Goal: Information Seeking & Learning: Learn about a topic

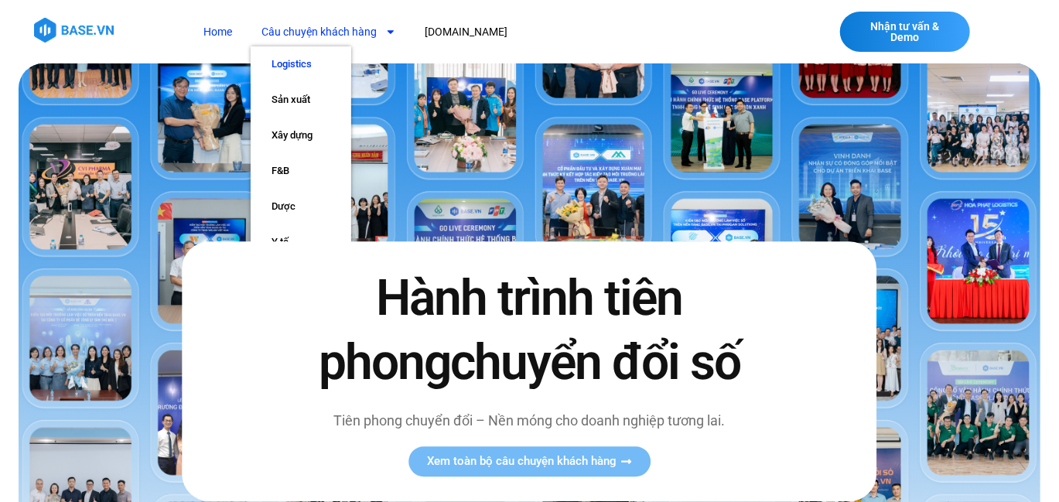
click at [320, 62] on link "Logistics" at bounding box center [301, 64] width 101 height 36
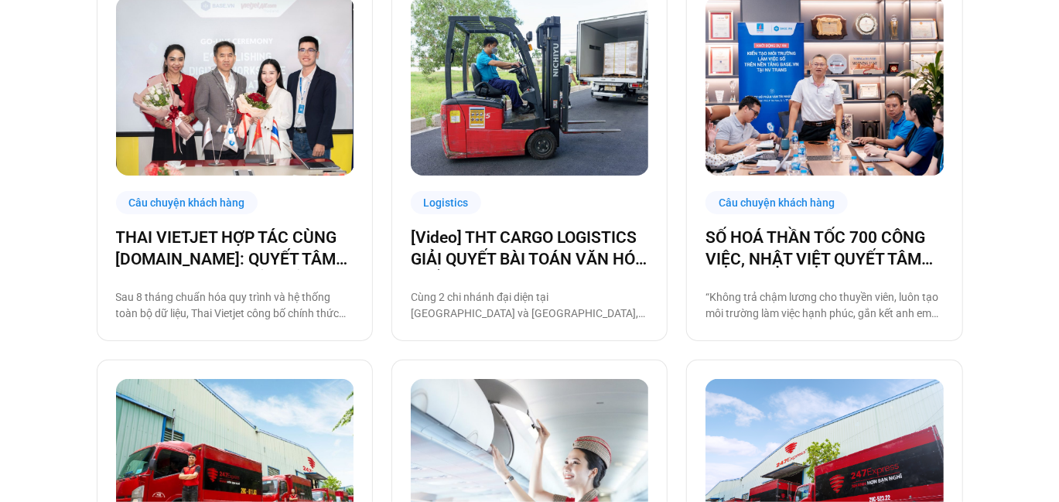
scroll to position [464, 0]
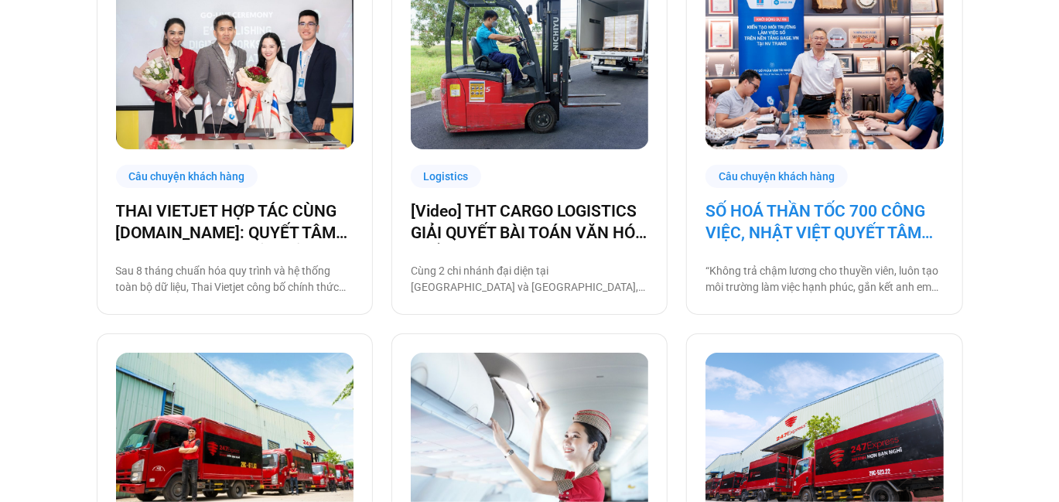
click at [864, 218] on link "SỐ HOÁ THẦN TỐC 700 CÔNG VIỆC, NHẬT VIỆT QUYẾT TÂM “GẮN KẾT TÀU – BỜ”" at bounding box center [825, 221] width 238 height 43
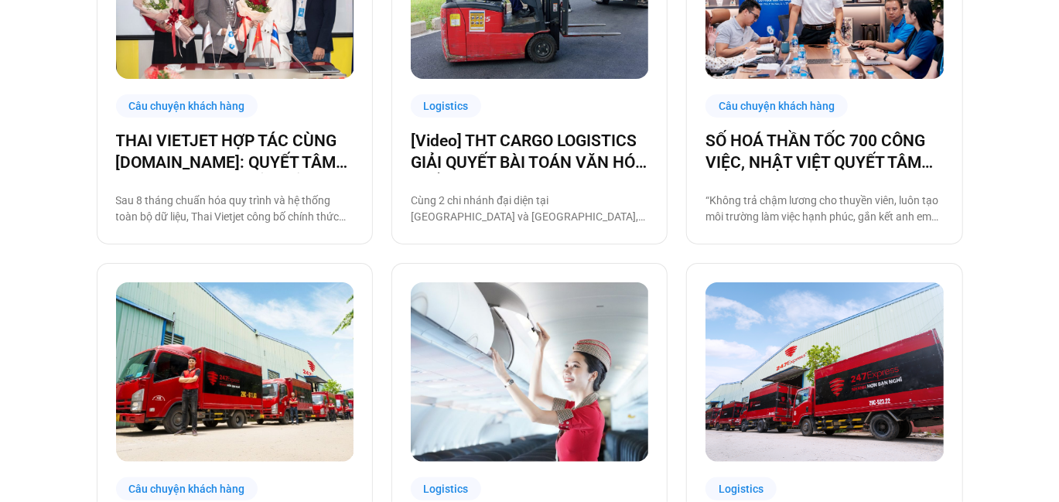
scroll to position [703, 0]
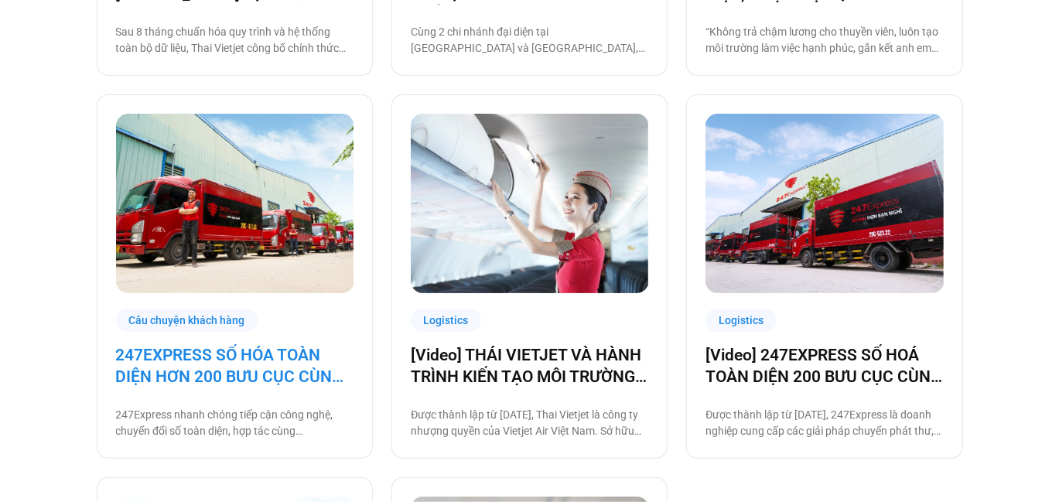
click at [265, 359] on link "247EXPRESS SỐ HÓA TOÀN DIỆN HƠN 200 BƯU CỤC CÙNG [DOMAIN_NAME]" at bounding box center [235, 365] width 238 height 43
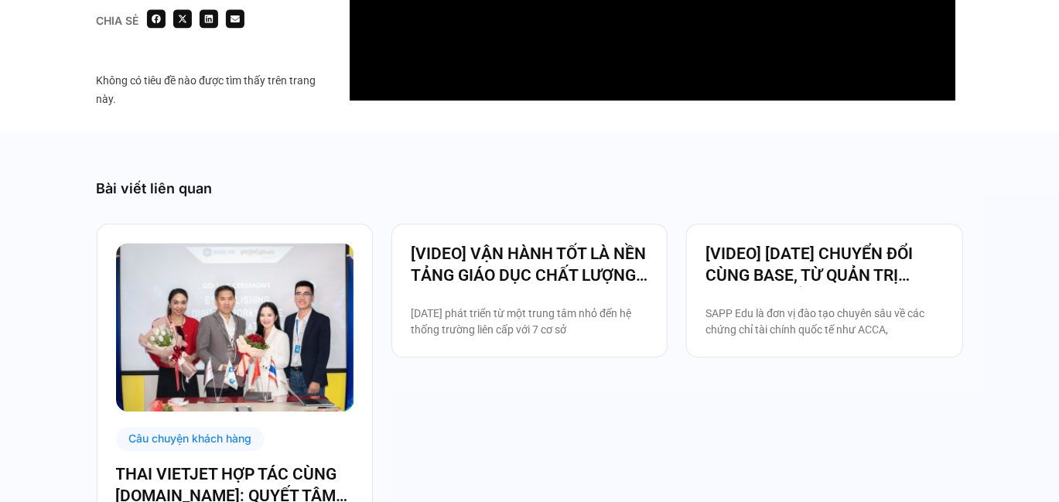
scroll to position [1857, 0]
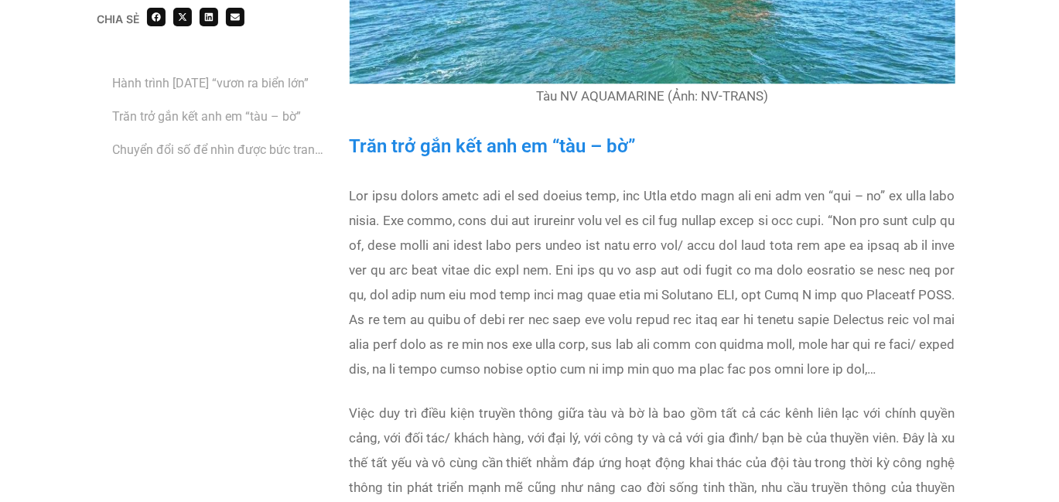
scroll to position [2088, 0]
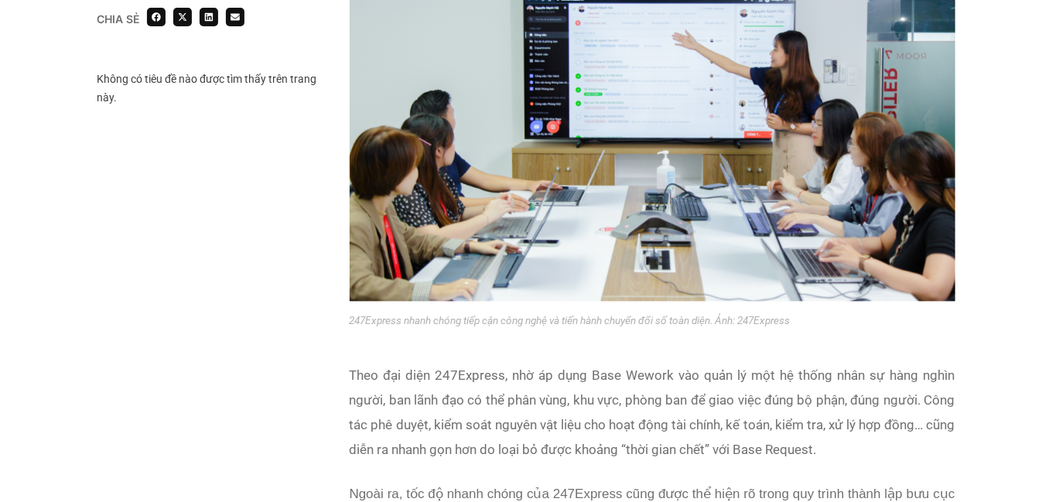
scroll to position [1558, 0]
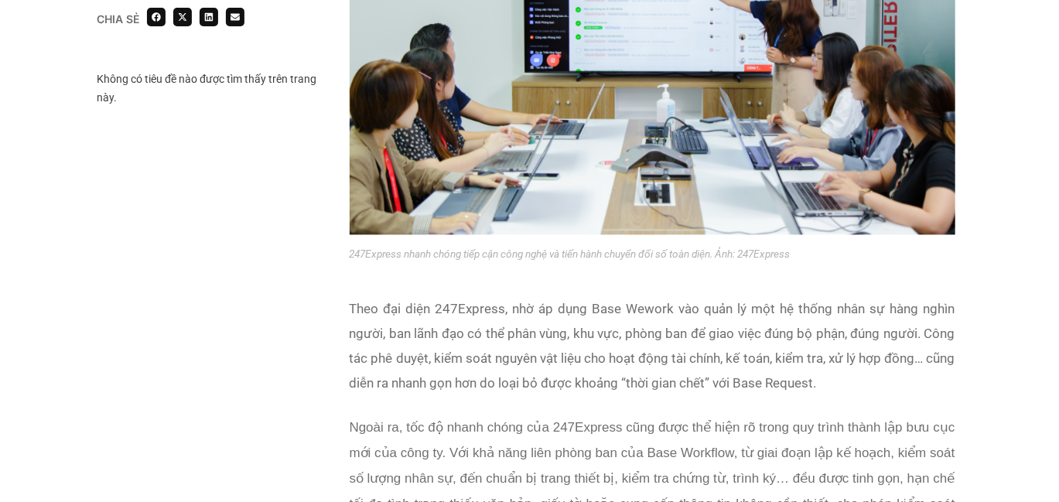
click at [734, 343] on p "Theo đại diện 247Express, nhờ áp dụng Base Wework vào quản lý một hệ thống nhân…" at bounding box center [653, 345] width 606 height 99
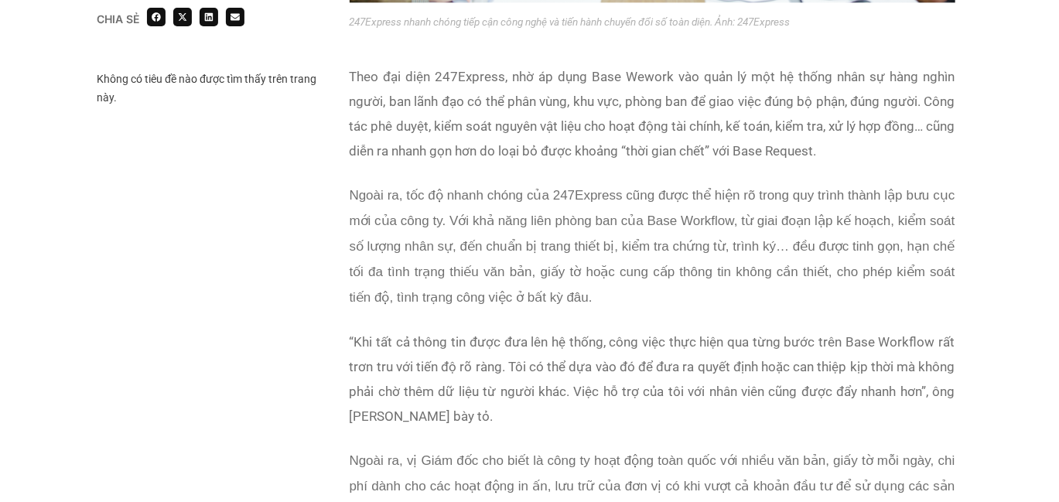
scroll to position [1868, 0]
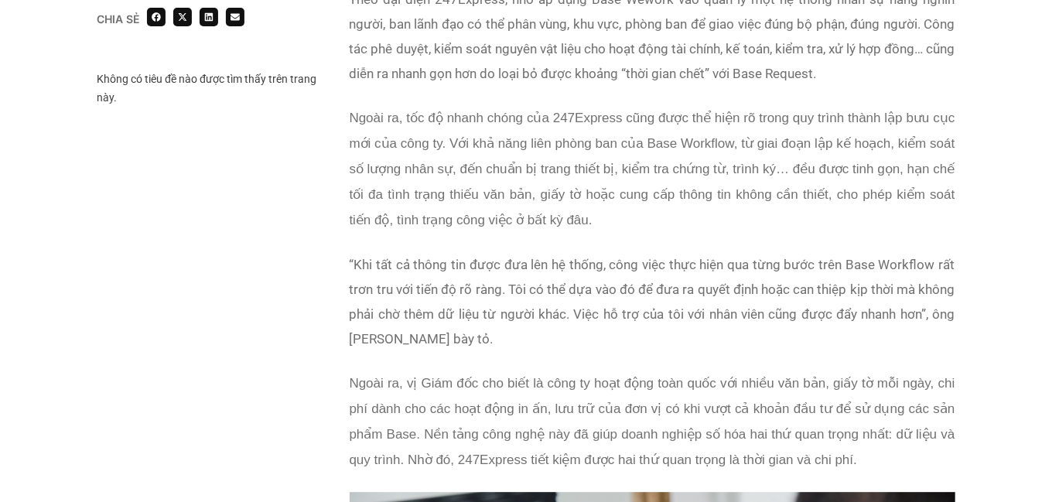
click at [554, 336] on p "“Khi tất cả thông tin được đưa lên hệ thống, công việc thực hiện qua từng bước …" at bounding box center [653, 301] width 606 height 99
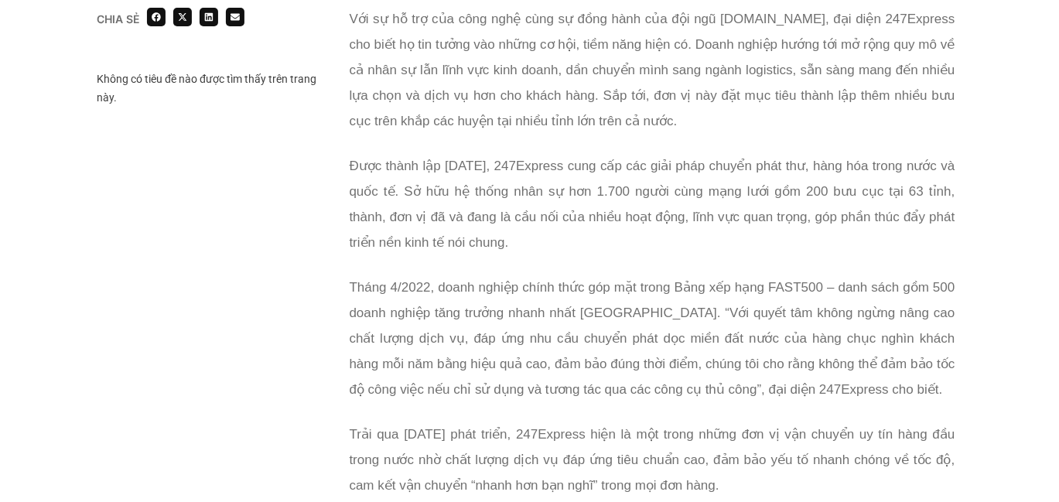
scroll to position [3028, 0]
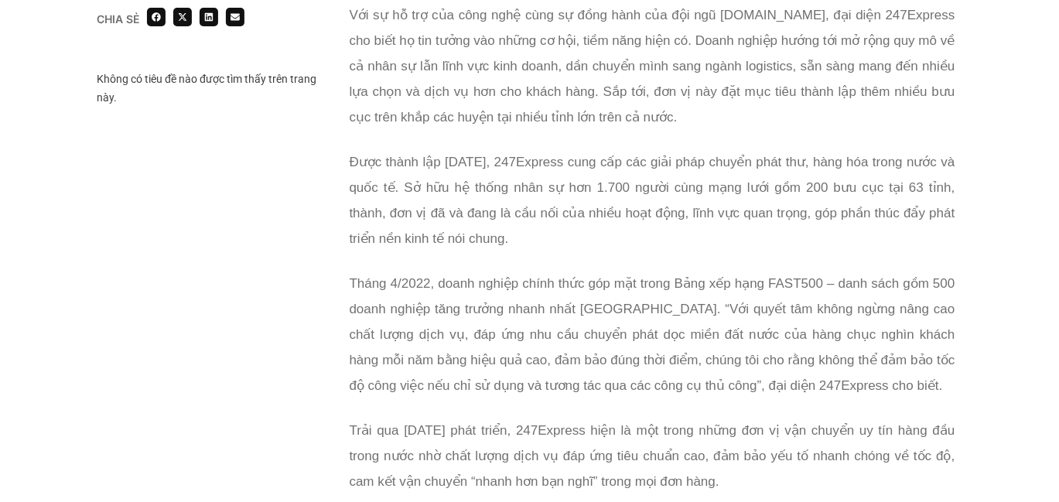
click at [760, 237] on div "“Là một trong 500 doanh nghiệp tăng trưởng nhanh với hiệu quả kinh doanh ổn địn…" at bounding box center [653, 163] width 606 height 701
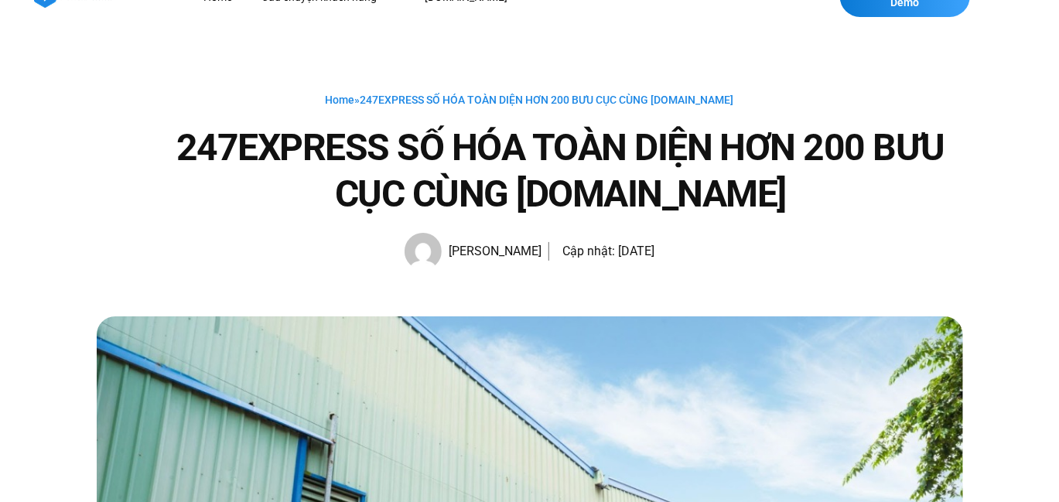
scroll to position [0, 0]
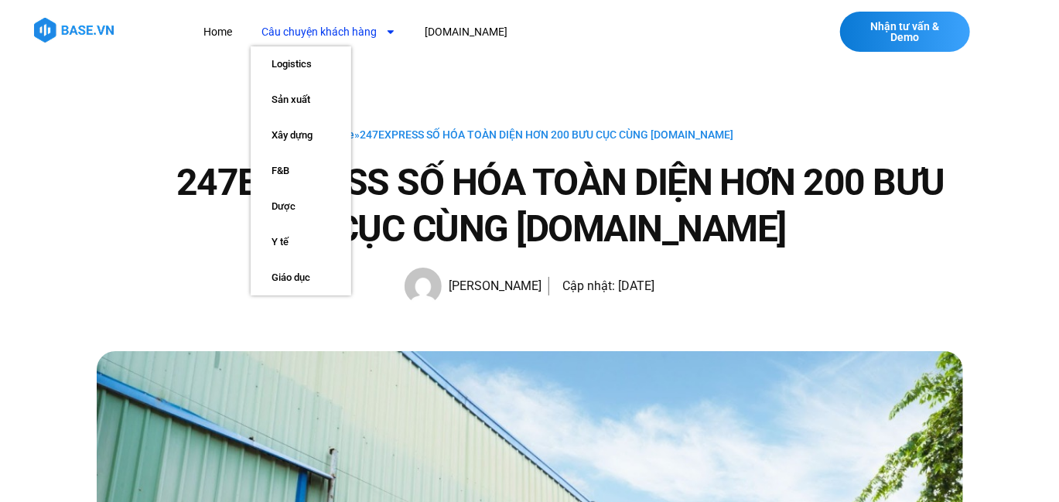
click at [333, 24] on link "Câu chuyện khách hàng" at bounding box center [329, 32] width 157 height 29
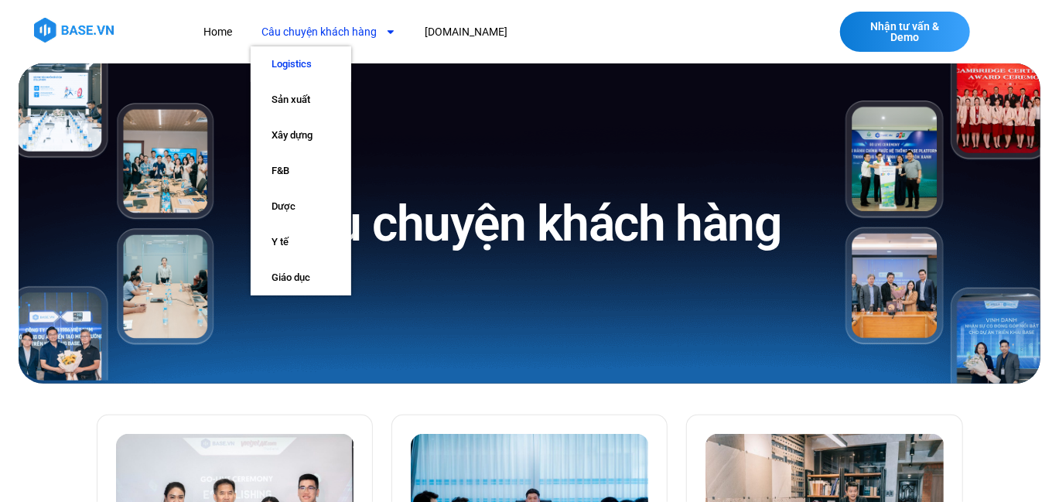
click at [323, 67] on link "Logistics" at bounding box center [301, 64] width 101 height 36
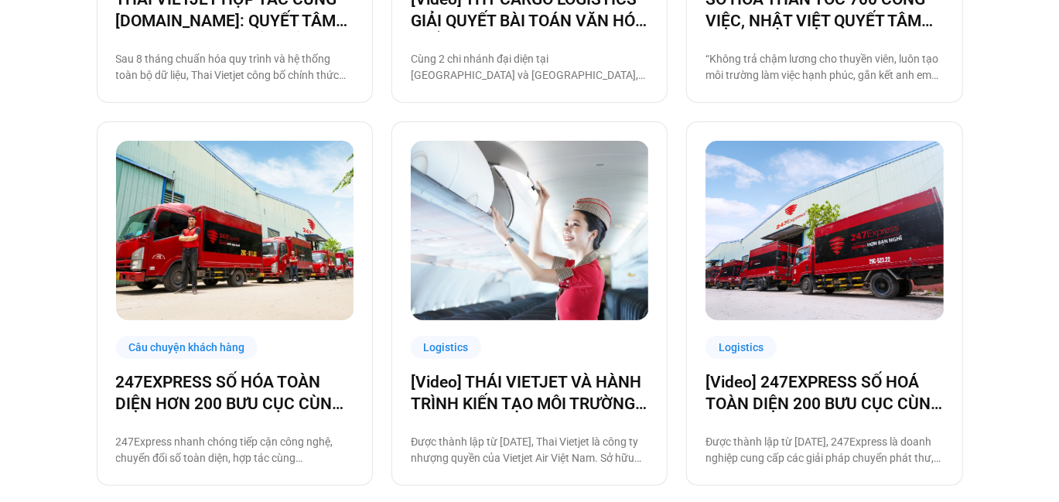
scroll to position [774, 0]
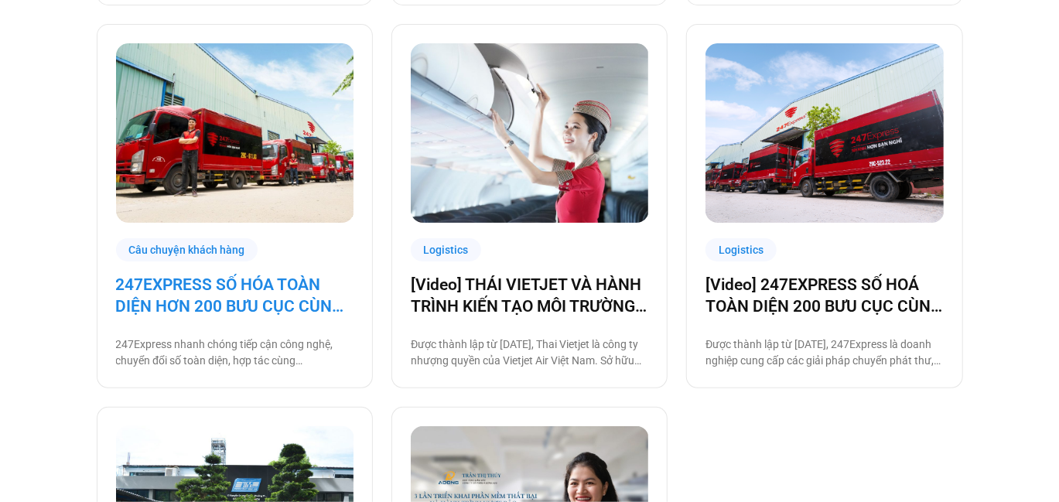
click at [195, 304] on link "247EXPRESS SỐ HÓA TOÀN DIỆN HƠN 200 BƯU CỤC CÙNG [DOMAIN_NAME]" at bounding box center [235, 295] width 238 height 43
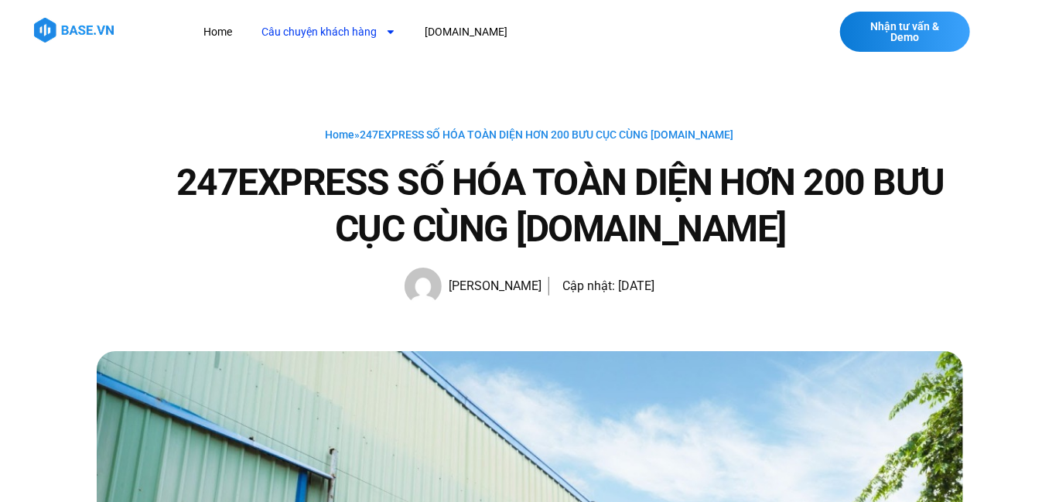
click at [324, 24] on link "Câu chuyện khách hàng" at bounding box center [329, 32] width 157 height 29
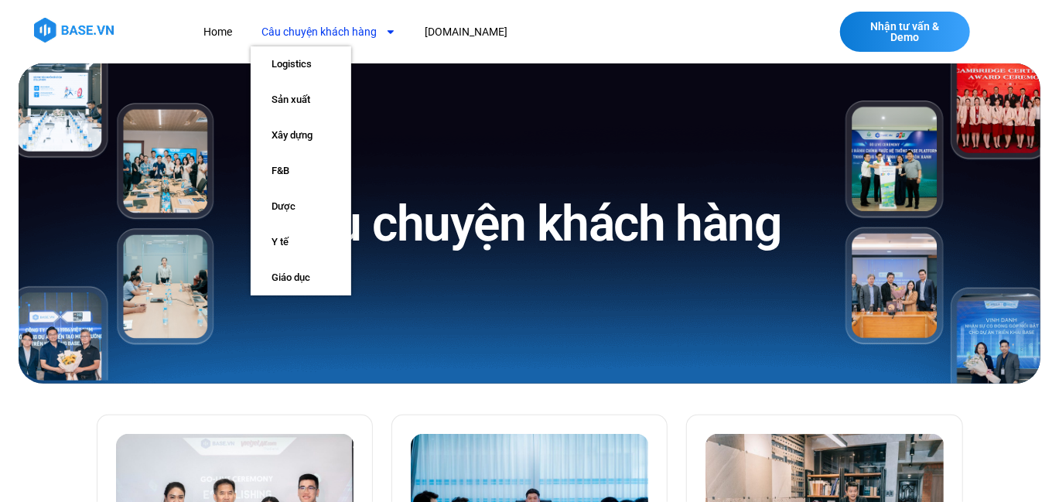
click at [299, 35] on link "Câu chuyện khách hàng" at bounding box center [329, 32] width 157 height 29
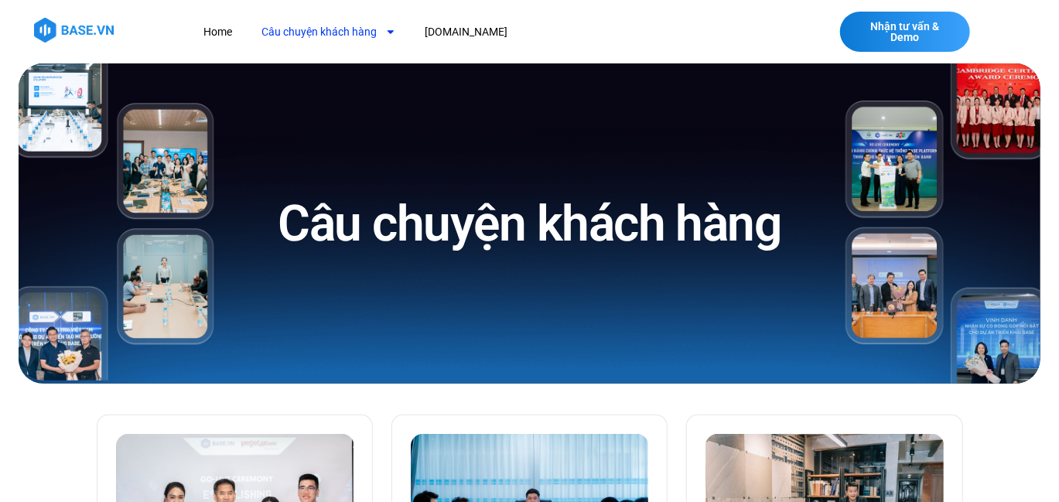
click at [313, 24] on link "Câu chuyện khách hàng" at bounding box center [329, 32] width 157 height 29
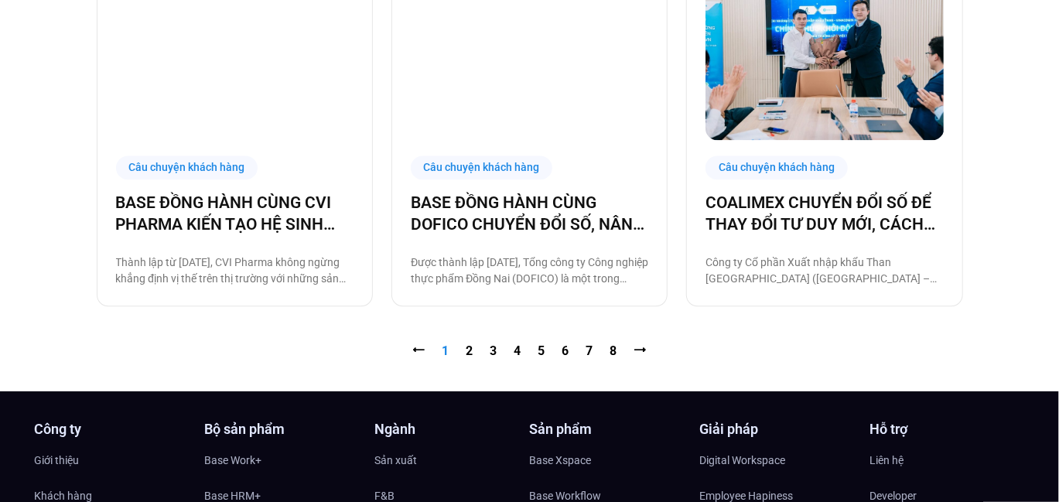
scroll to position [1625, 0]
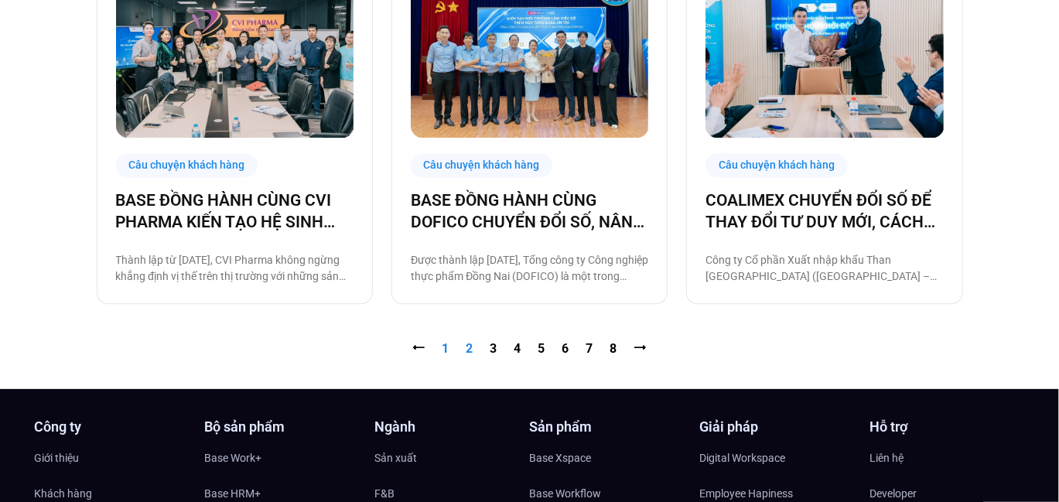
click at [468, 347] on link "Trang 2" at bounding box center [470, 348] width 7 height 15
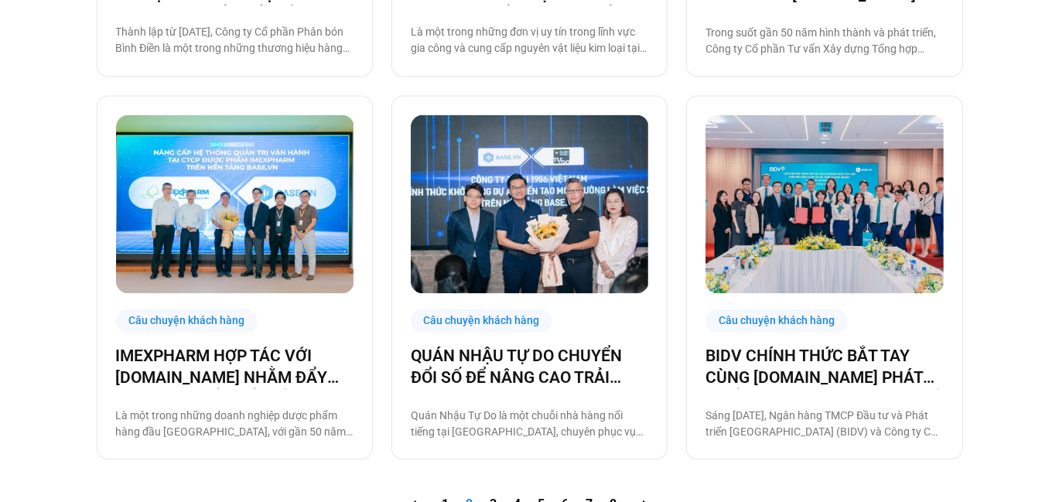
scroll to position [1625, 0]
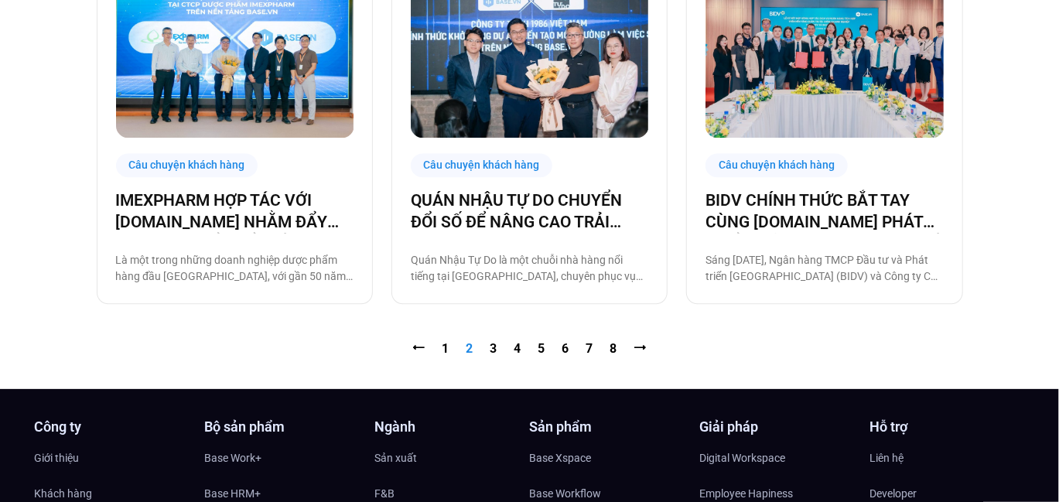
click at [489, 352] on nav "⭠ Trang 1 Trang 2 Trang 3 Trang 4 Trang 5 Trang 6 Trang 7 Trang 8 ⭢" at bounding box center [530, 349] width 866 height 19
click at [490, 350] on link "Trang 3" at bounding box center [493, 348] width 7 height 15
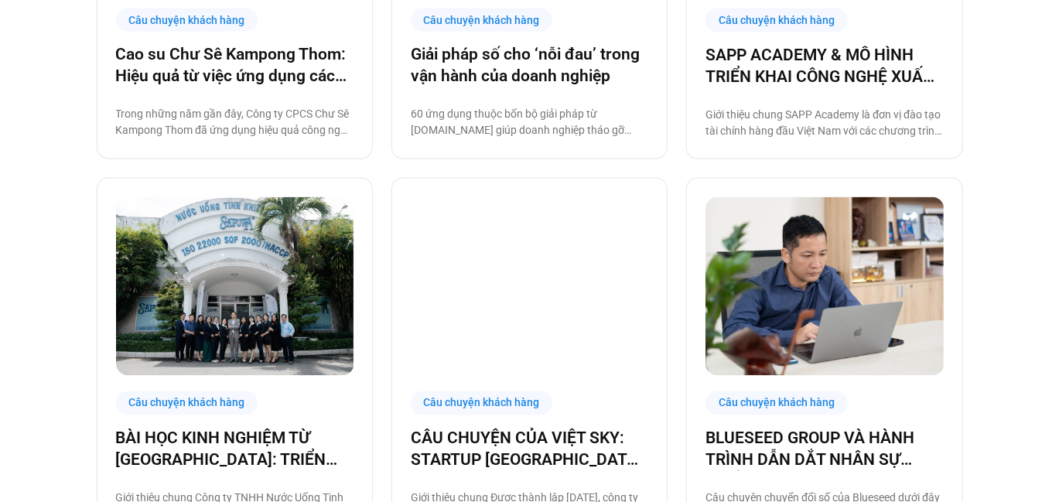
scroll to position [1469, 0]
